Goal: Check status: Check status

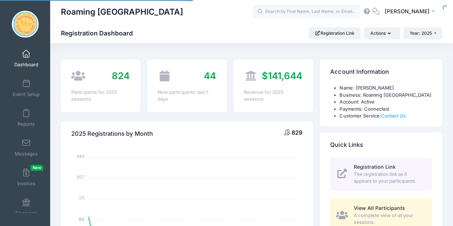
select select
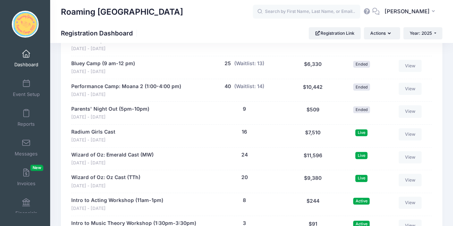
scroll to position [1417, 0]
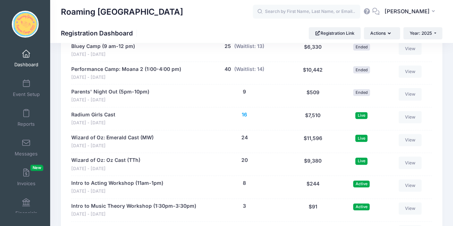
click at [244, 111] on button "16" at bounding box center [244, 115] width 5 height 8
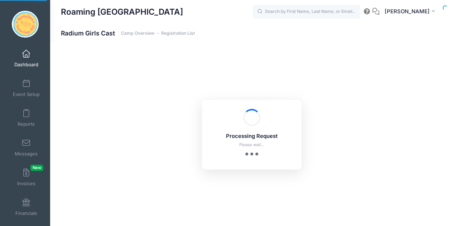
select select "10"
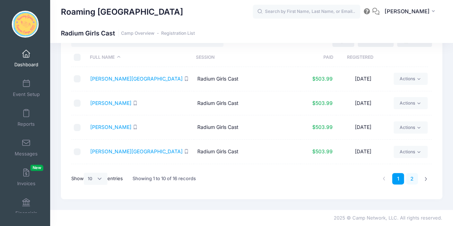
click at [414, 180] on link "2" at bounding box center [412, 179] width 12 height 12
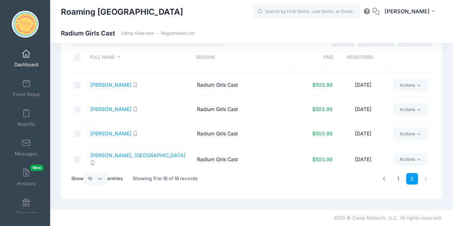
scroll to position [44, 0]
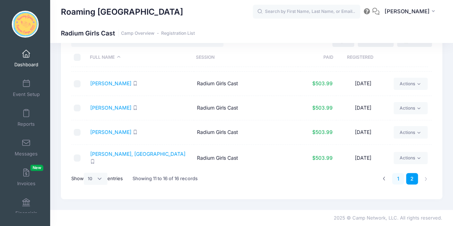
click at [401, 179] on link "1" at bounding box center [398, 179] width 12 height 12
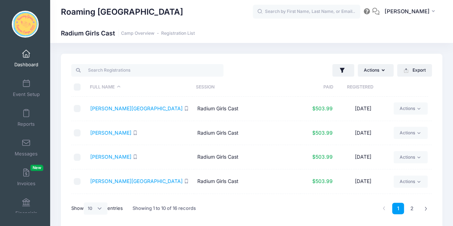
scroll to position [60, 0]
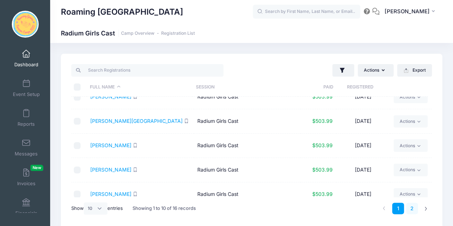
click at [411, 205] on link "2" at bounding box center [412, 209] width 12 height 12
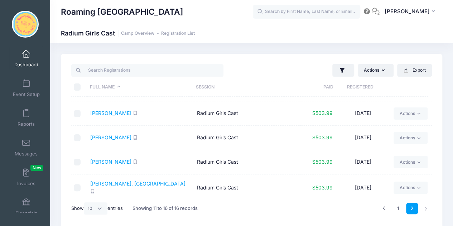
scroll to position [0, 0]
